Goal: Task Accomplishment & Management: Manage account settings

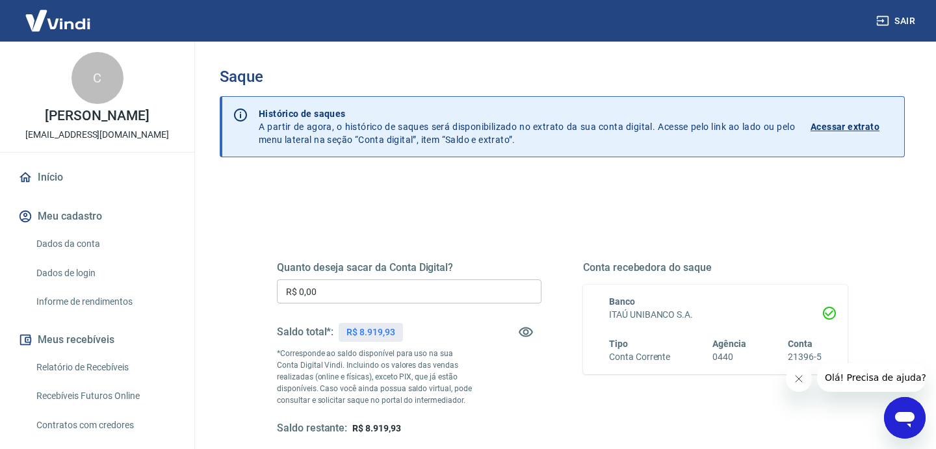
click at [445, 287] on input "R$ 0,00" at bounding box center [409, 292] width 265 height 24
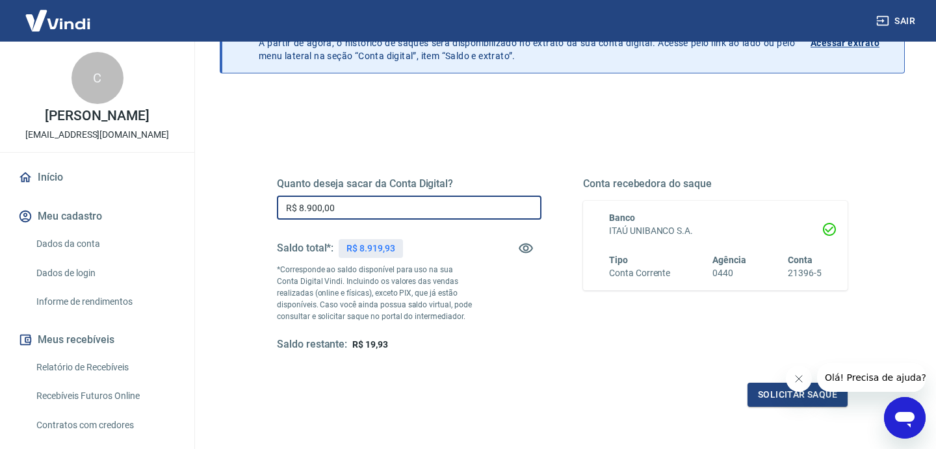
scroll to position [102, 0]
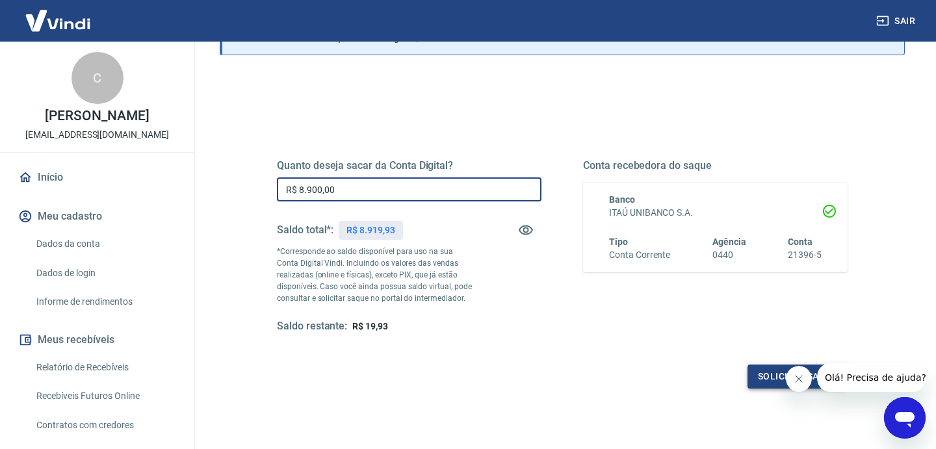
type input "R$ 8.900,00"
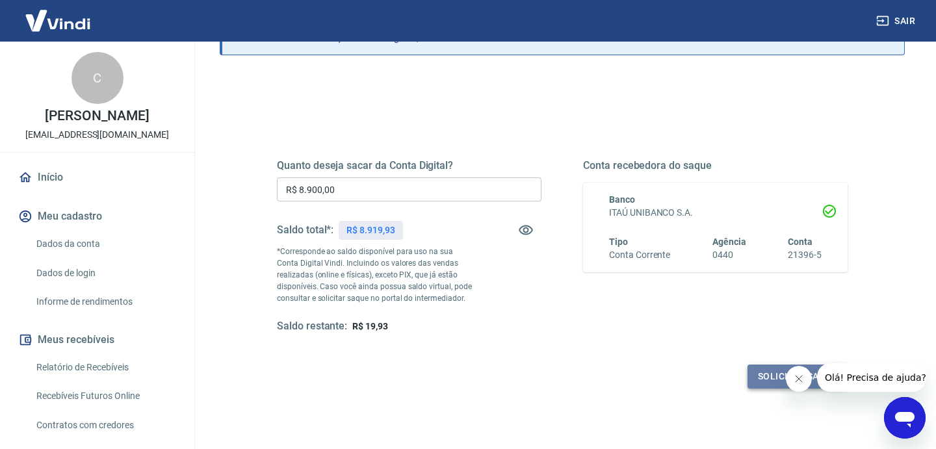
click at [761, 386] on button "Solicitar saque" at bounding box center [798, 377] width 100 height 24
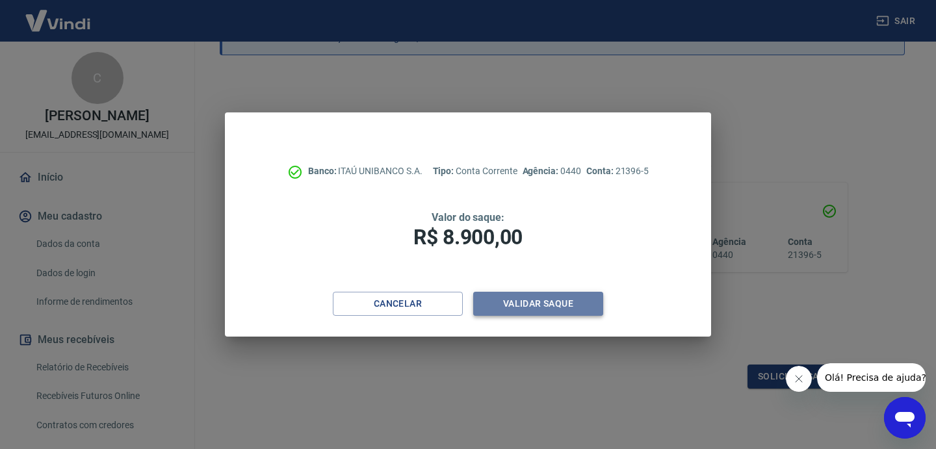
click at [551, 308] on button "Validar saque" at bounding box center [538, 304] width 130 height 24
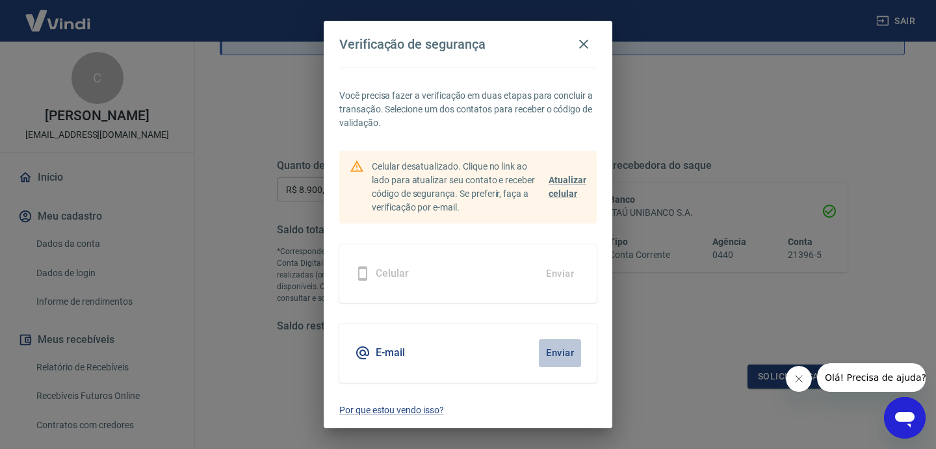
click at [551, 357] on button "Enviar" at bounding box center [560, 352] width 42 height 27
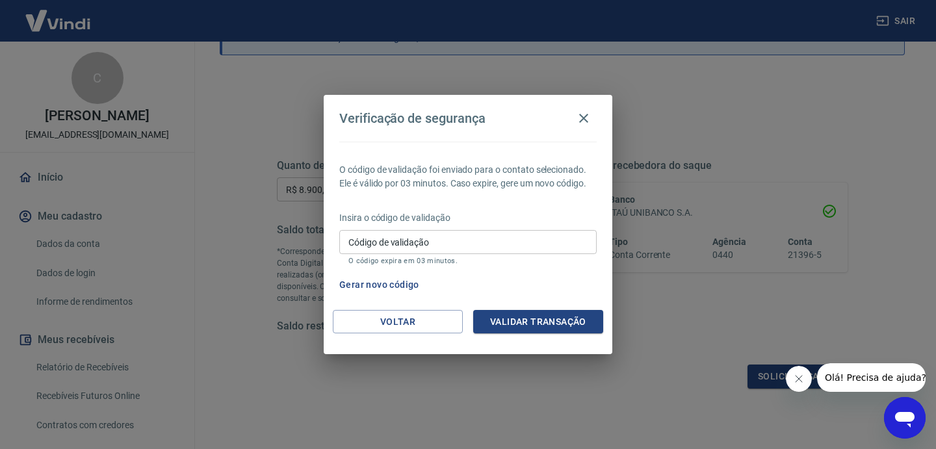
click at [492, 241] on input "Código de validação" at bounding box center [467, 242] width 257 height 24
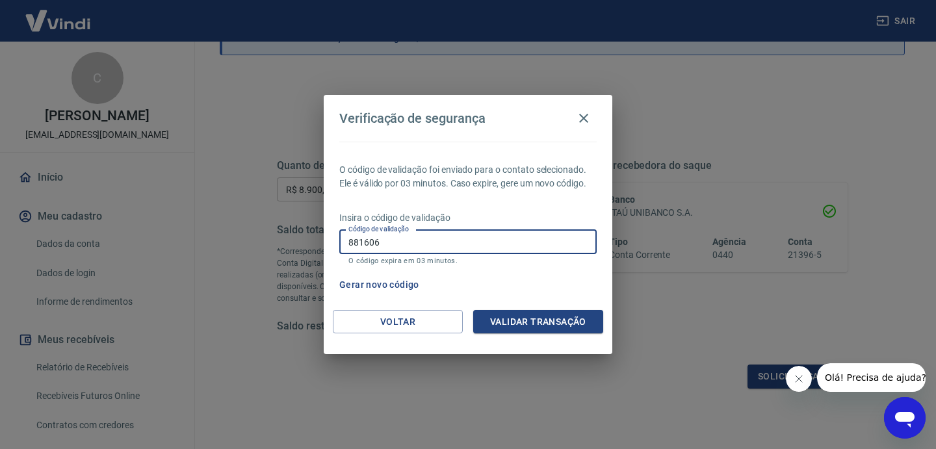
type input "881606"
click at [583, 315] on button "Validar transação" at bounding box center [538, 322] width 130 height 24
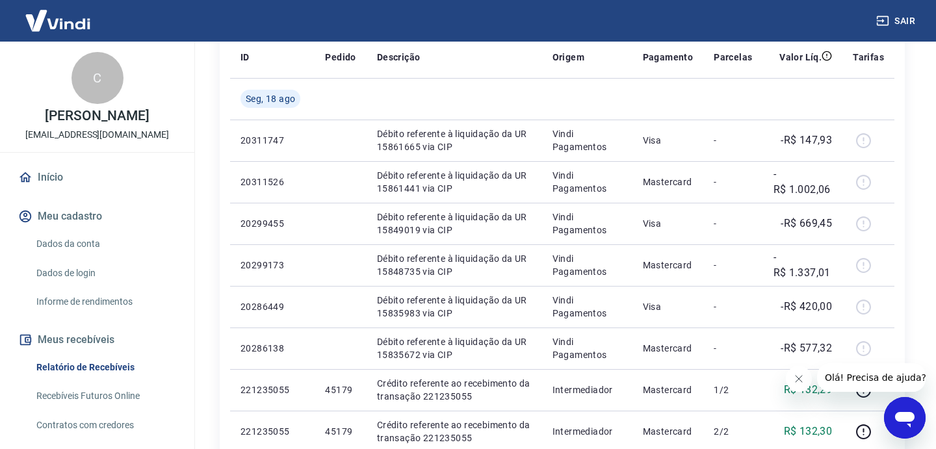
scroll to position [250, 0]
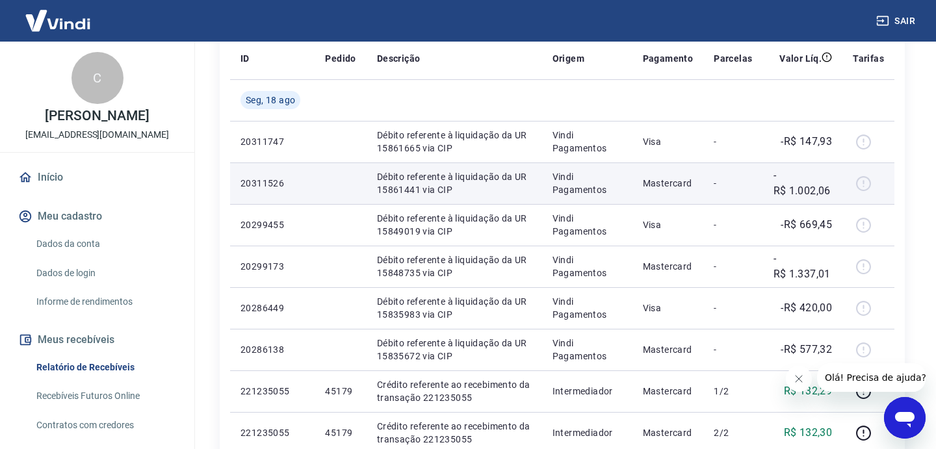
click at [865, 183] on div at bounding box center [868, 183] width 31 height 21
click at [721, 185] on p "-" at bounding box center [733, 183] width 38 height 13
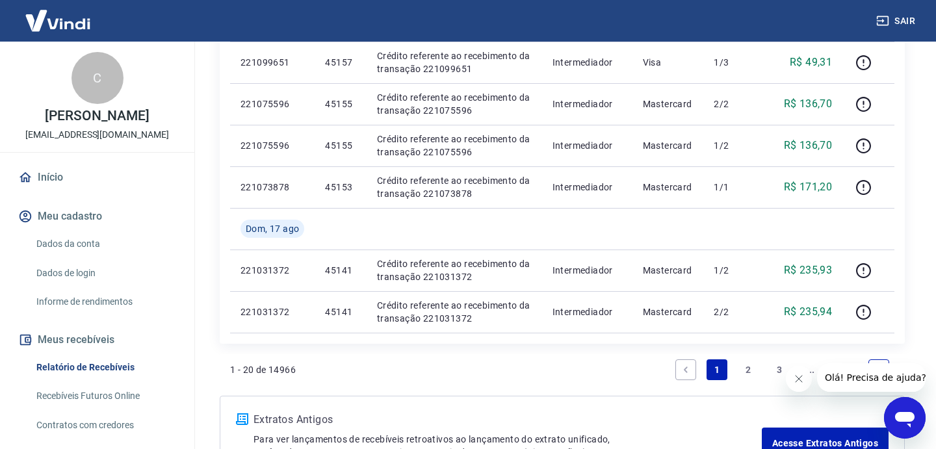
scroll to position [912, 0]
click at [753, 368] on link "2" at bounding box center [748, 370] width 21 height 21
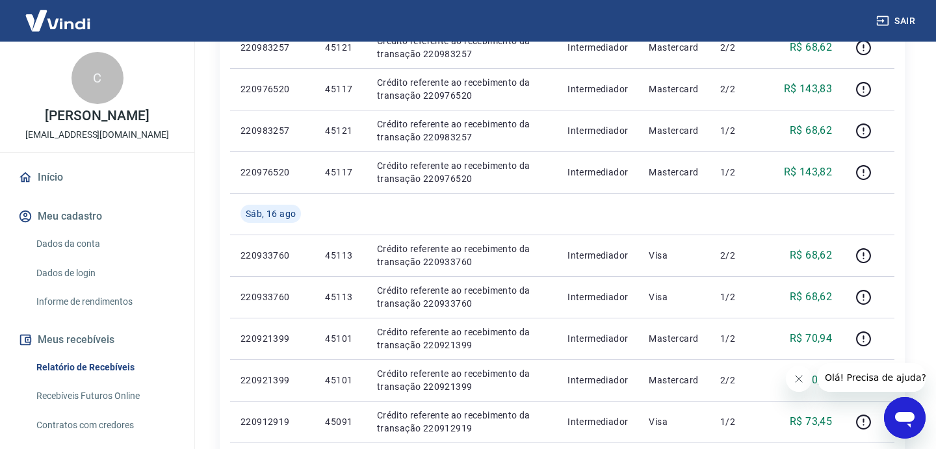
scroll to position [1009, 0]
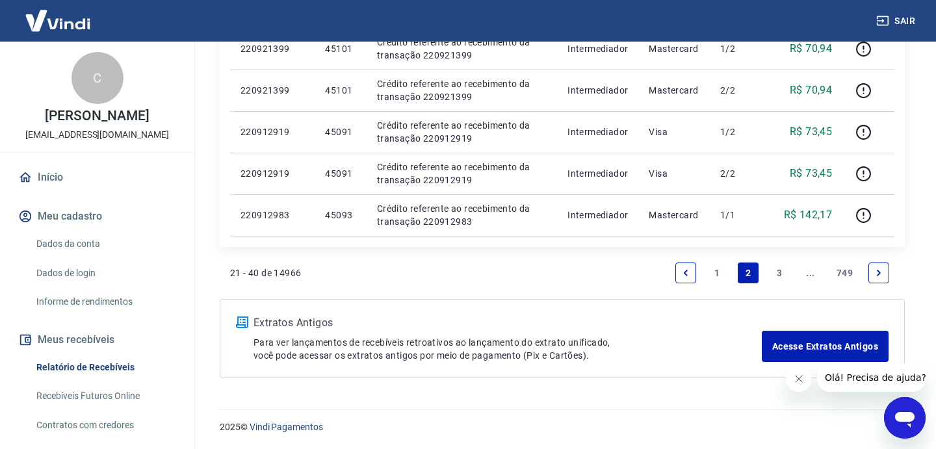
click at [713, 269] on link "1" at bounding box center [717, 273] width 21 height 21
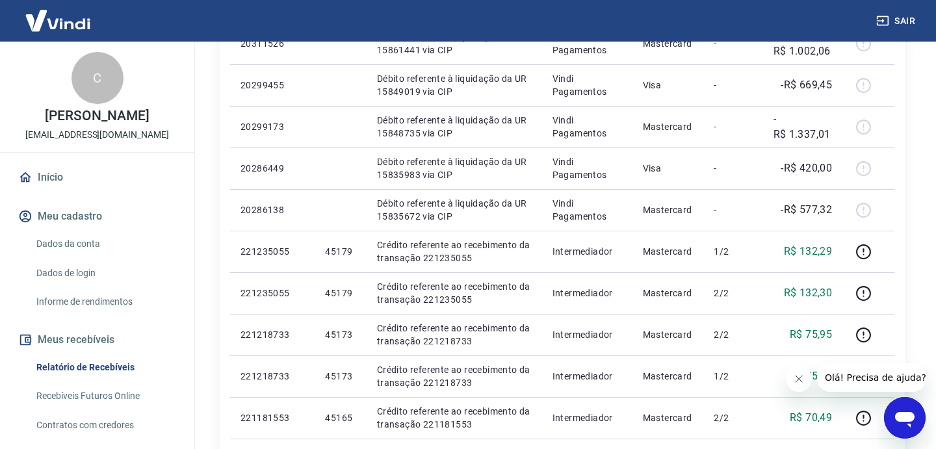
scroll to position [391, 0]
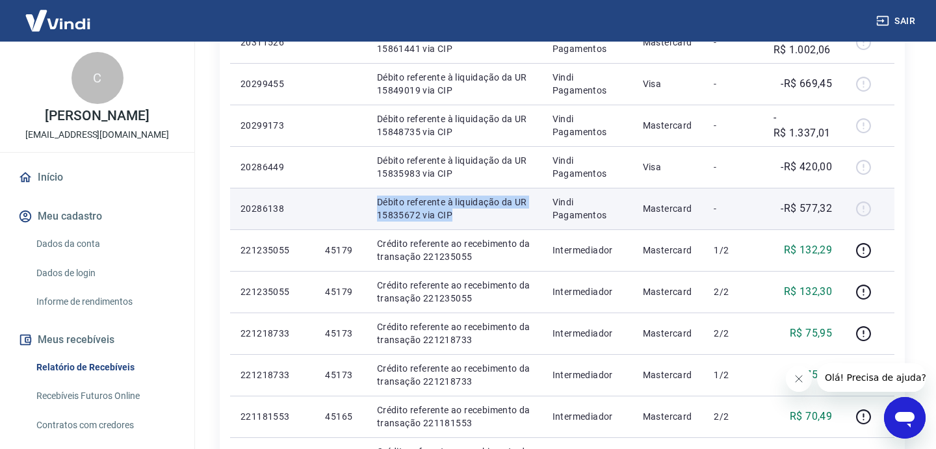
drag, startPoint x: 367, startPoint y: 202, endPoint x: 463, endPoint y: 220, distance: 97.3
click at [463, 220] on td "Débito referente à liquidação da UR 15835672 via CIP" at bounding box center [455, 209] width 176 height 42
copy p "Débito referente à liquidação da UR 15835672 via CIP"
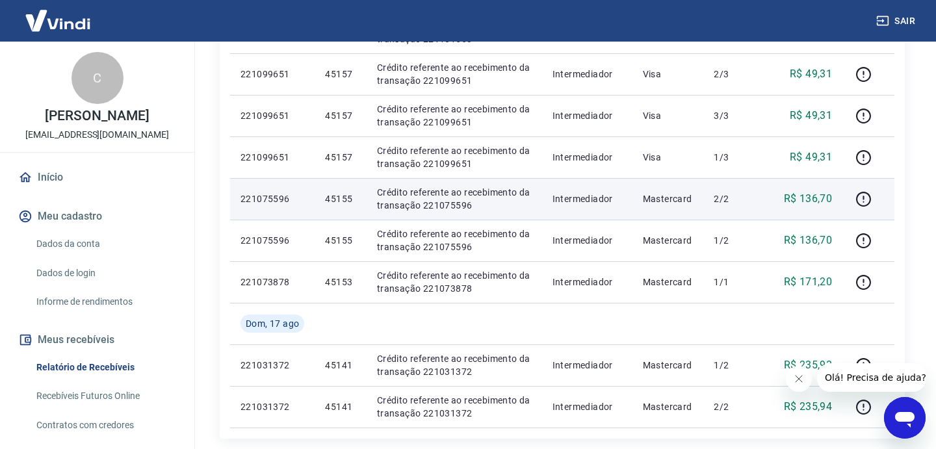
scroll to position [1009, 0]
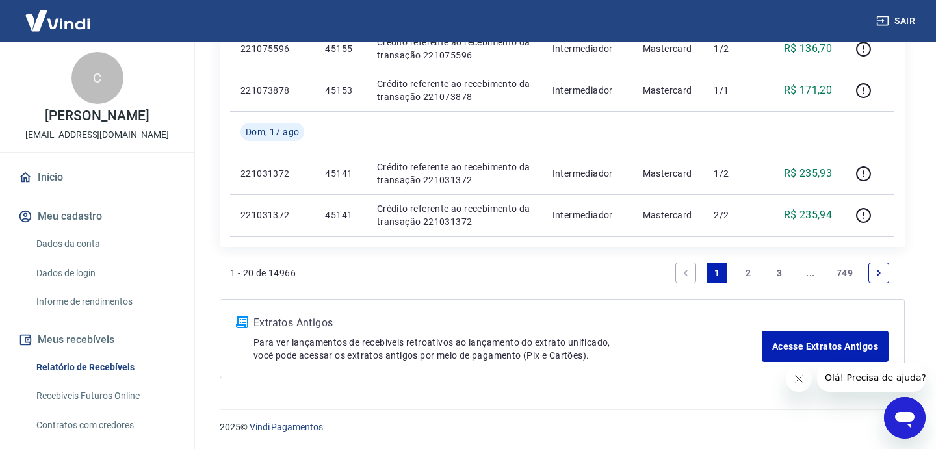
click at [789, 272] on link "3" at bounding box center [779, 273] width 21 height 21
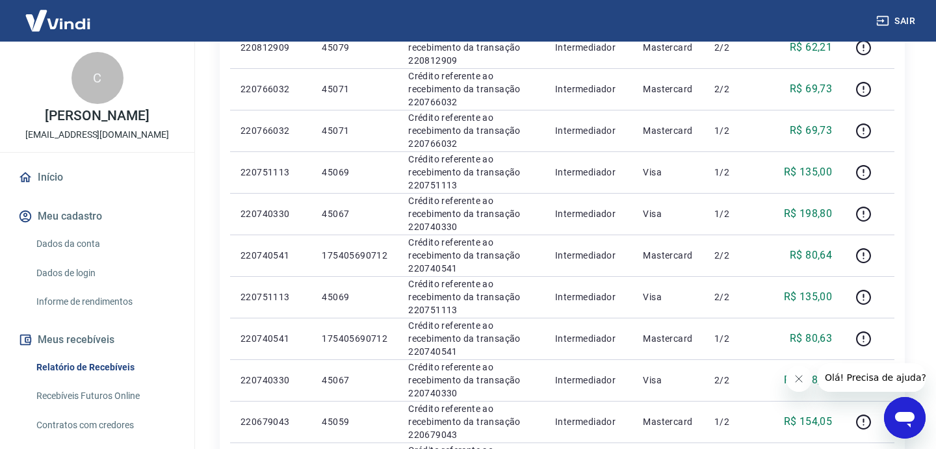
scroll to position [1009, 0]
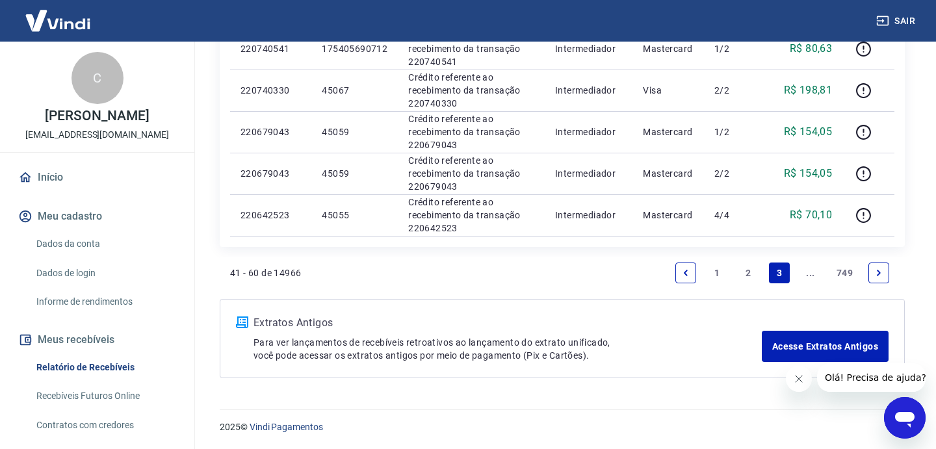
click at [882, 269] on icon "Next page" at bounding box center [879, 273] width 9 height 9
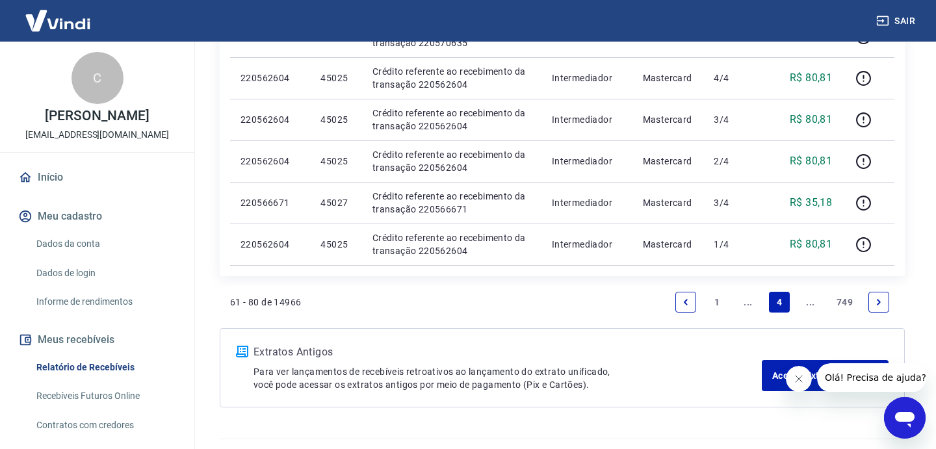
scroll to position [978, 0]
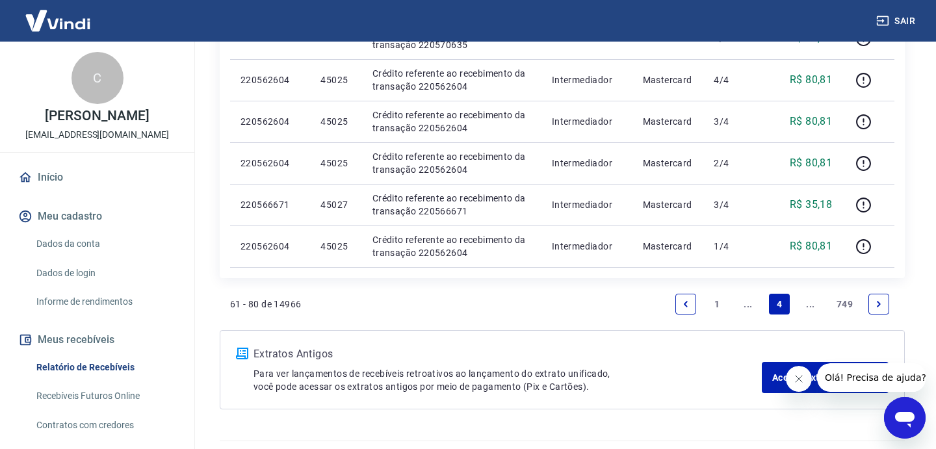
click at [685, 301] on icon "Previous page" at bounding box center [685, 304] width 9 height 9
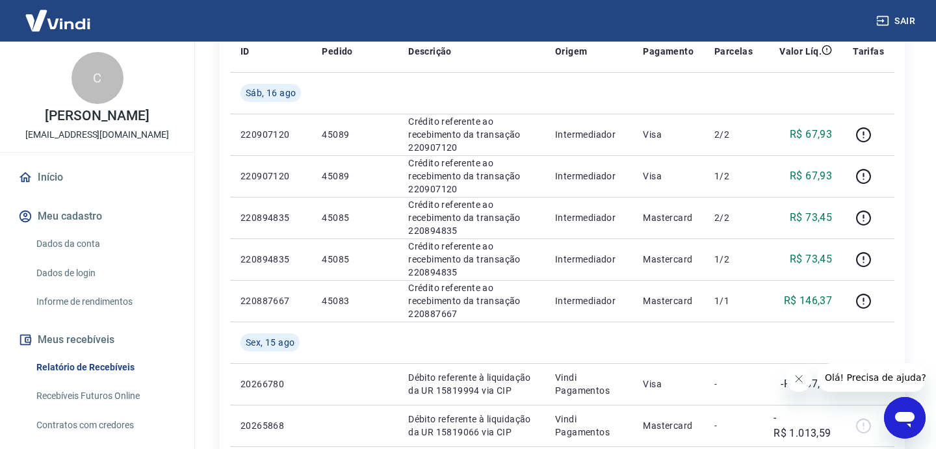
scroll to position [31, 0]
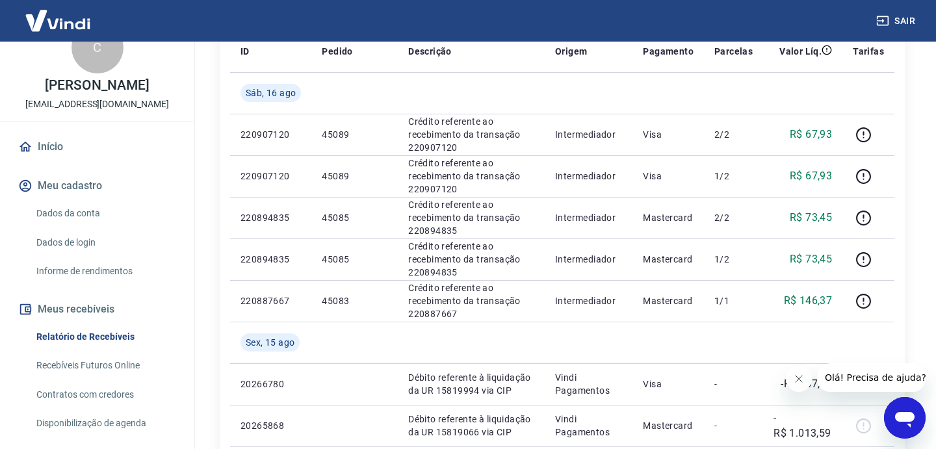
click at [132, 359] on link "Recebíveis Futuros Online" at bounding box center [105, 365] width 148 height 27
